Goal: Task Accomplishment & Management: Complete application form

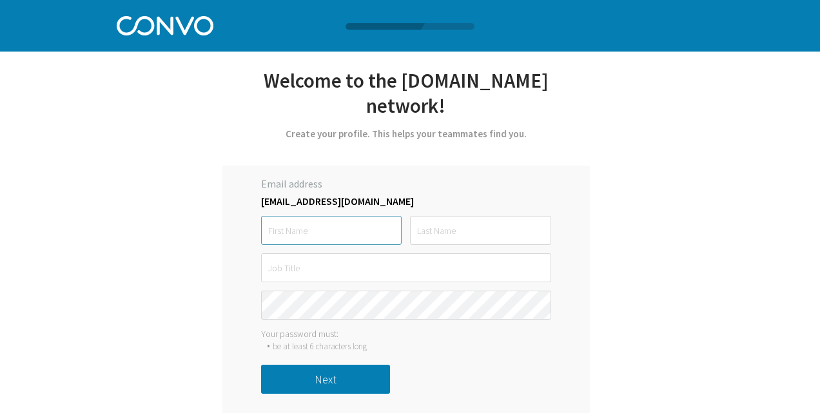
click at [326, 216] on input "text" at bounding box center [331, 230] width 141 height 29
type input "[PERSON_NAME]"
type input "Meno"
click at [295, 253] on input "text" at bounding box center [406, 267] width 290 height 29
type input "Parts and Service Directro"
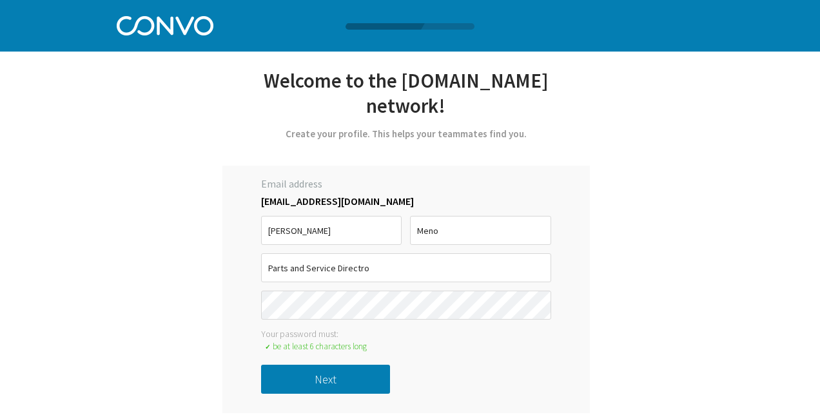
click at [313, 365] on button "Next" at bounding box center [325, 379] width 129 height 29
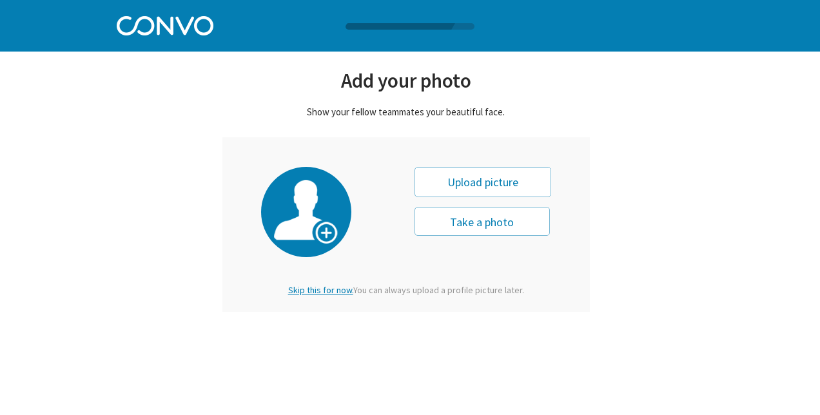
click at [320, 288] on span "Skip this for now." at bounding box center [320, 290] width 65 height 12
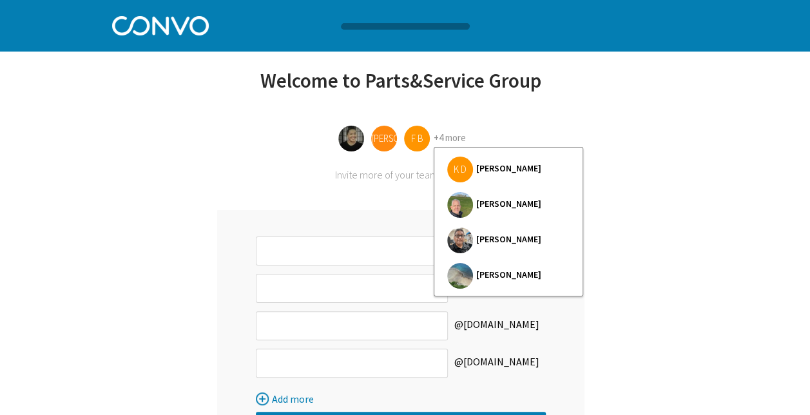
click at [440, 142] on link "+4 more" at bounding box center [450, 138] width 32 height 12
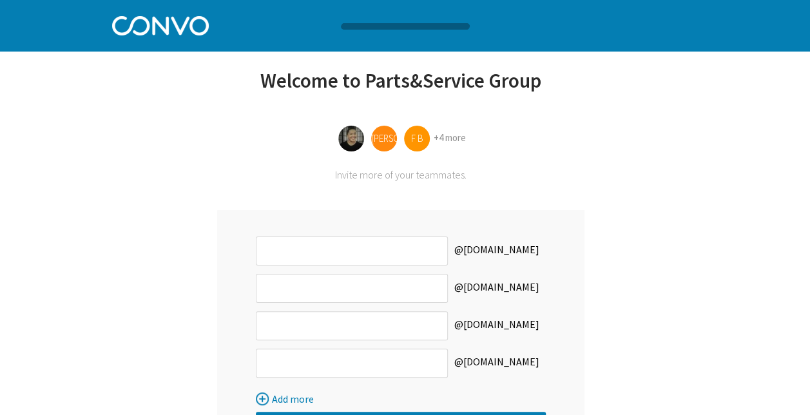
click at [637, 194] on div "Let’s get started with [PERSON_NAME] *Only registered personal email address an…" at bounding box center [401, 280] width 507 height 425
